Goal: Navigation & Orientation: Go to known website

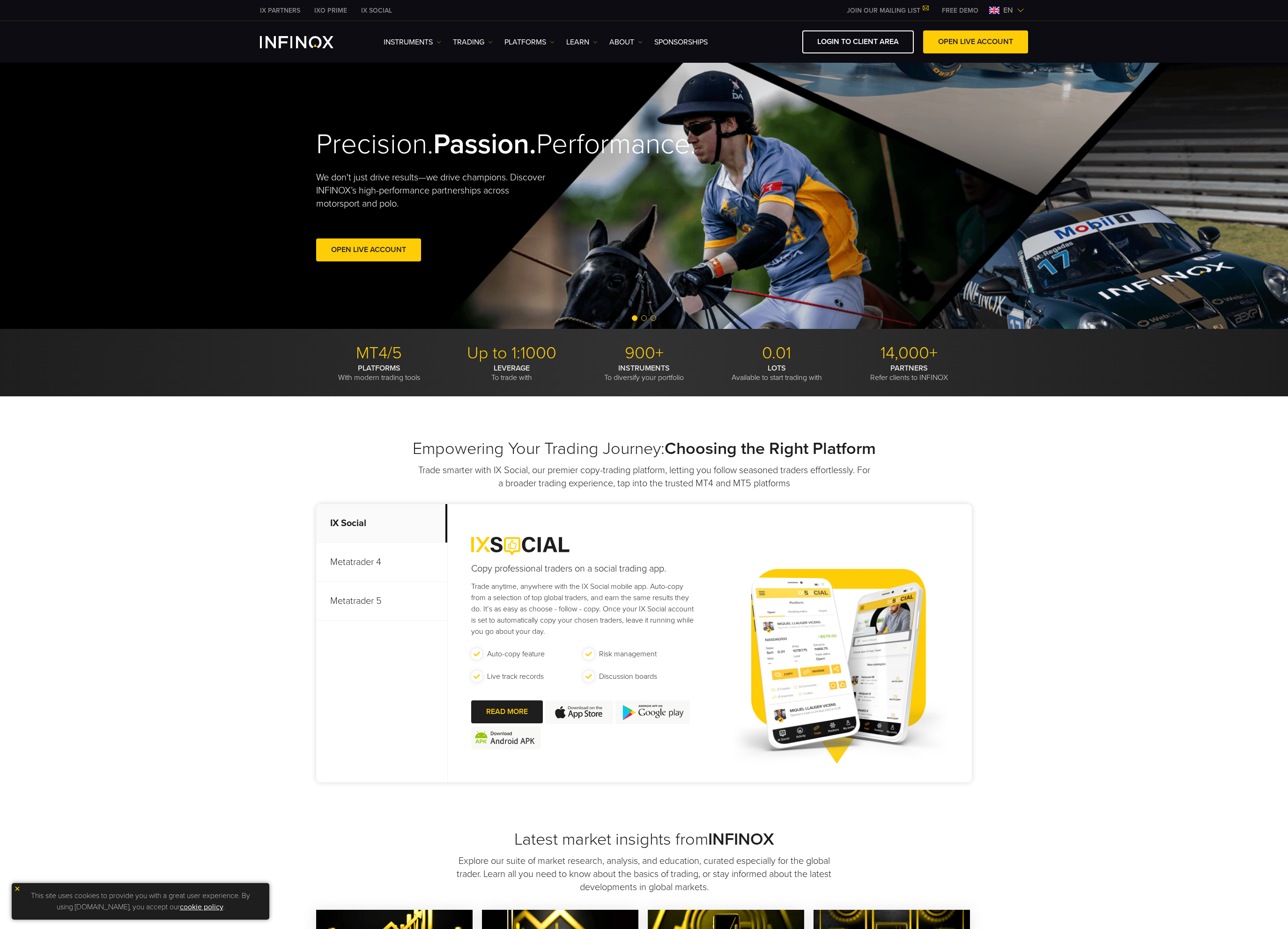
click at [856, 42] on link "LOGIN TO CLIENT AREA" at bounding box center [858, 42] width 112 height 23
click at [1023, 491] on div "Empowering Your Trading Journey: Choosing the Right Platform Trade smarter with…" at bounding box center [644, 612] width 1288 height 432
